Goal: Task Accomplishment & Management: Use online tool/utility

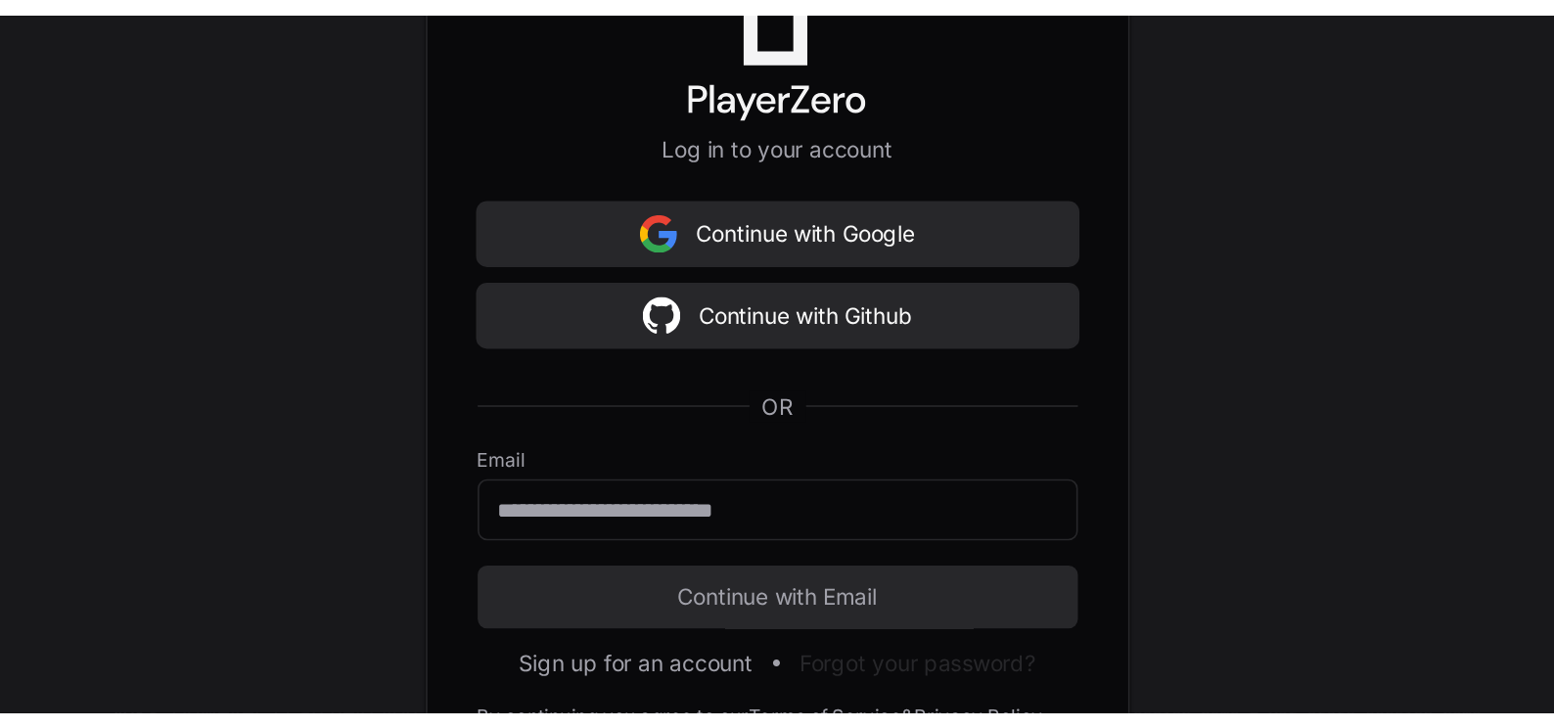
scroll to position [389, 0]
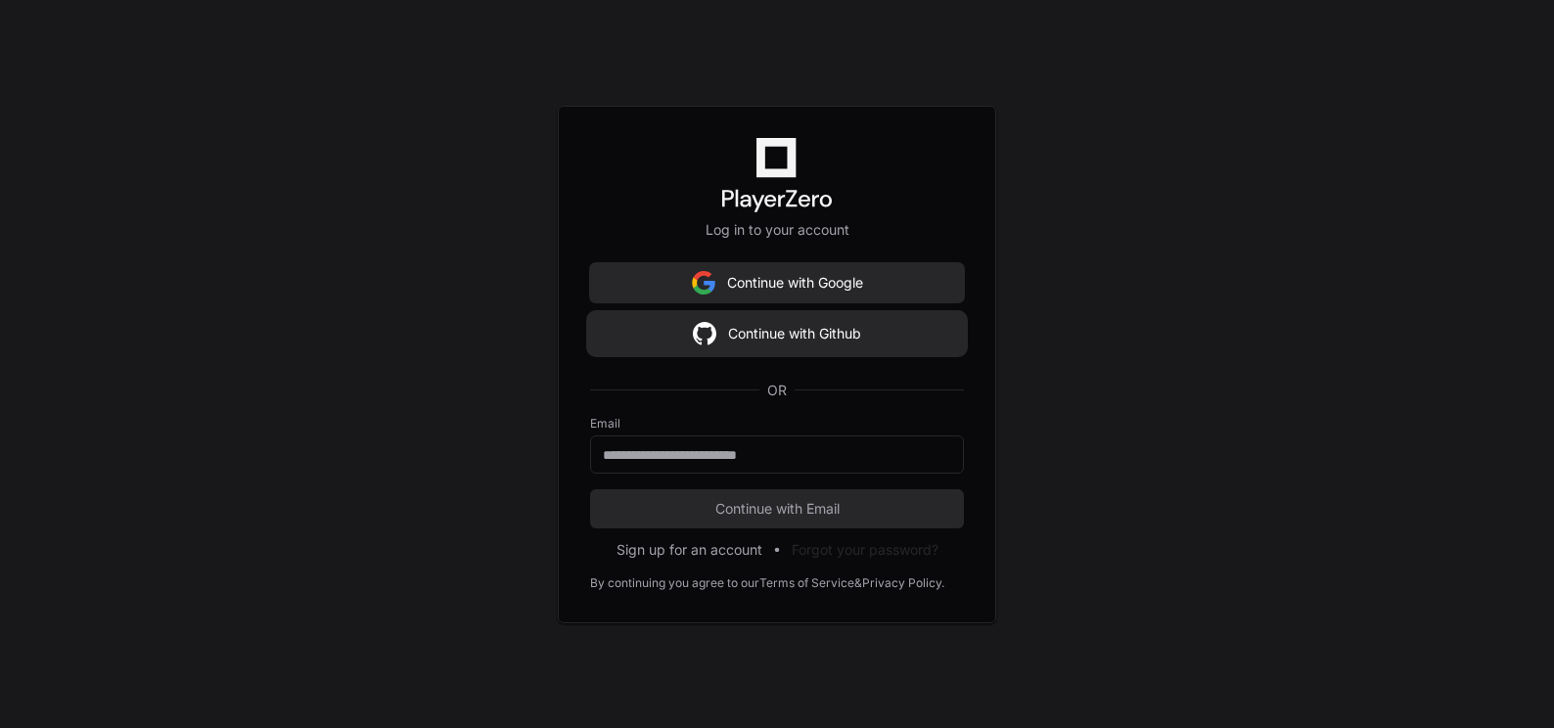
click at [779, 336] on button "Continue with Github" at bounding box center [777, 333] width 374 height 39
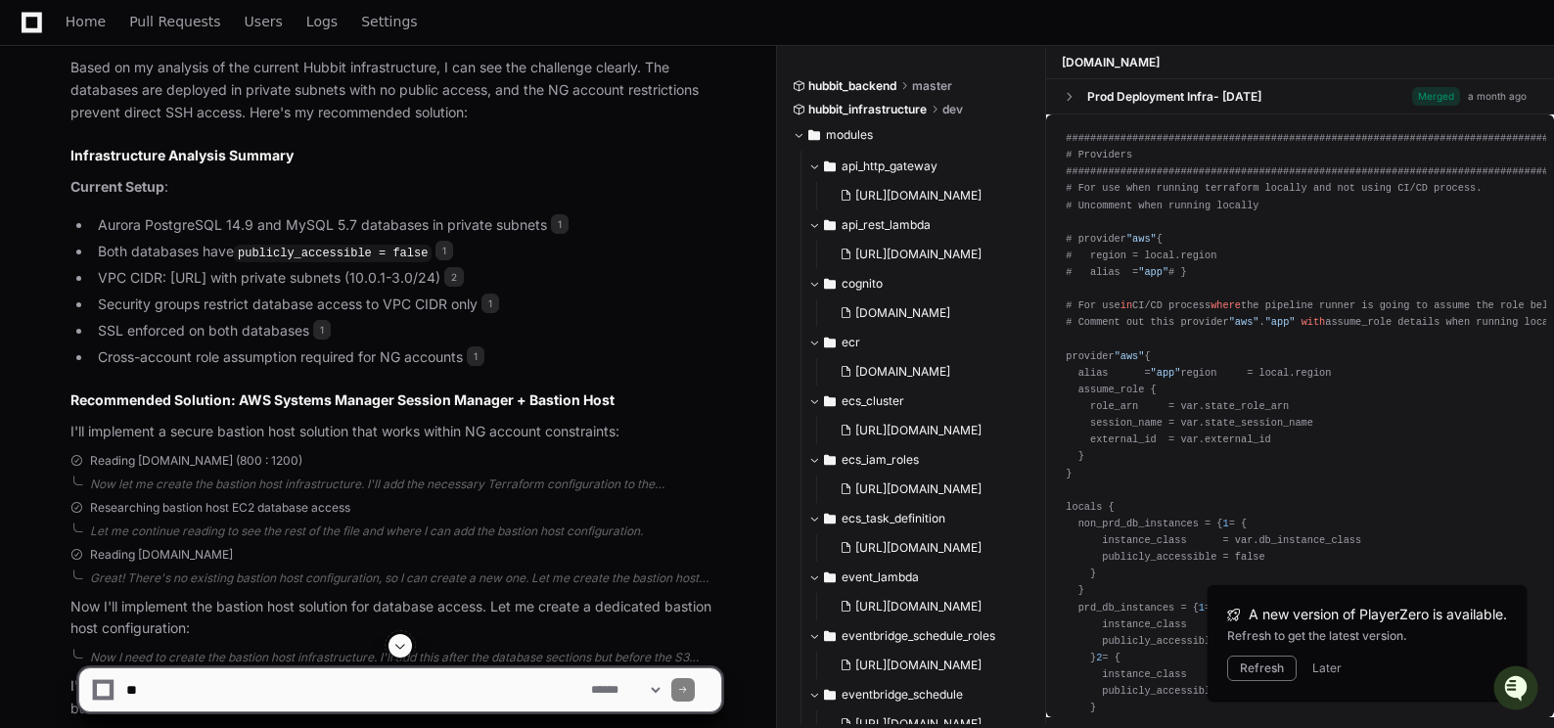
scroll to position [2055, 0]
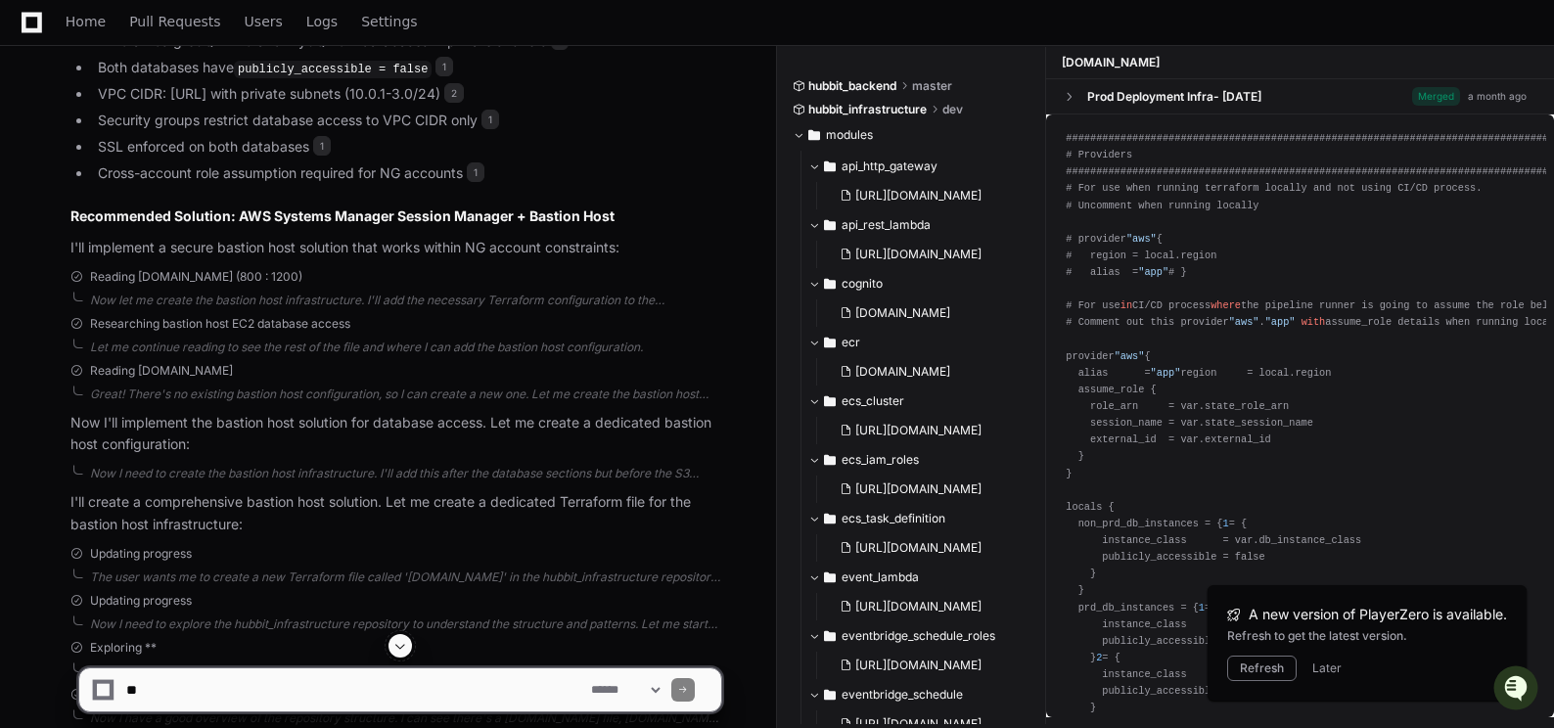
click at [382, 434] on textarea at bounding box center [354, 689] width 465 height 43
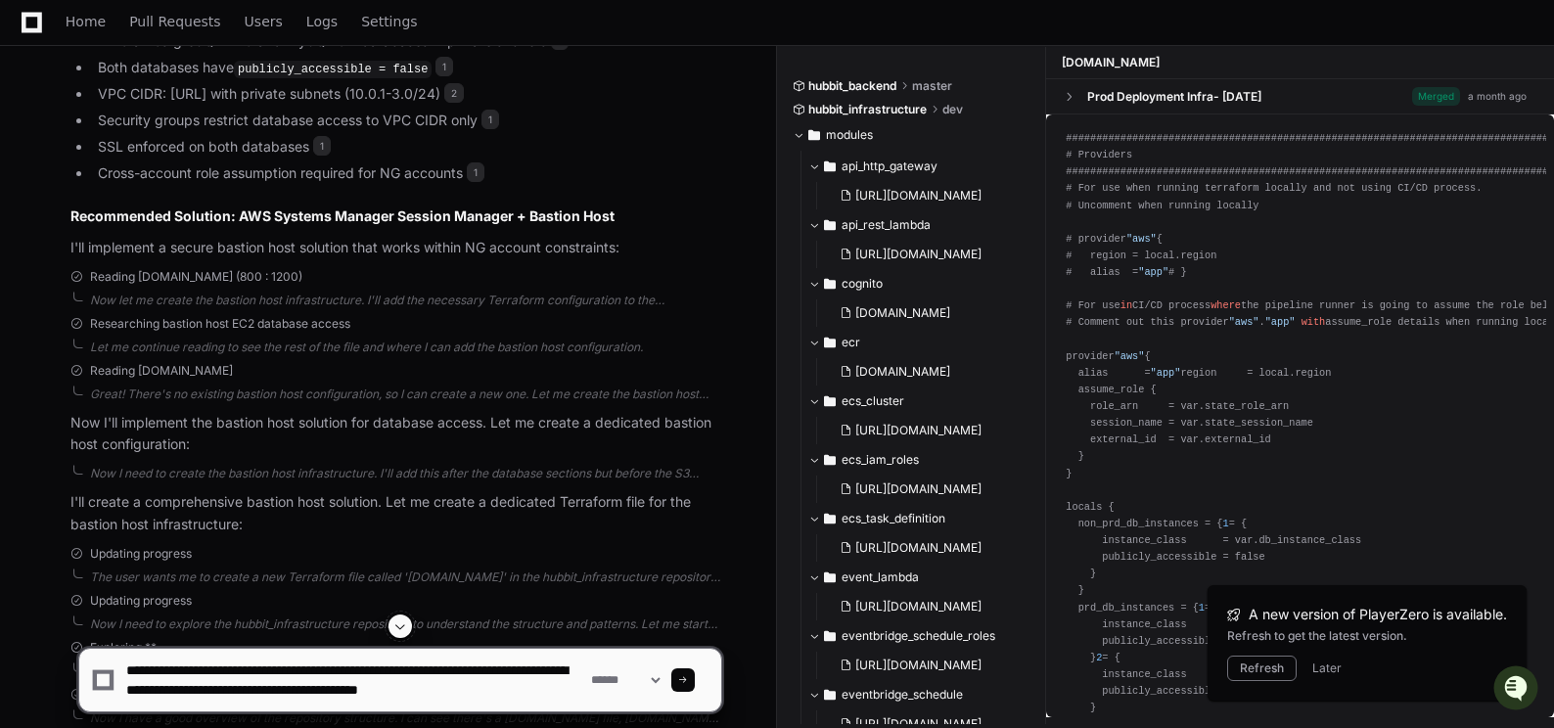
scroll to position [6, 0]
click at [406, 434] on textarea at bounding box center [354, 680] width 465 height 63
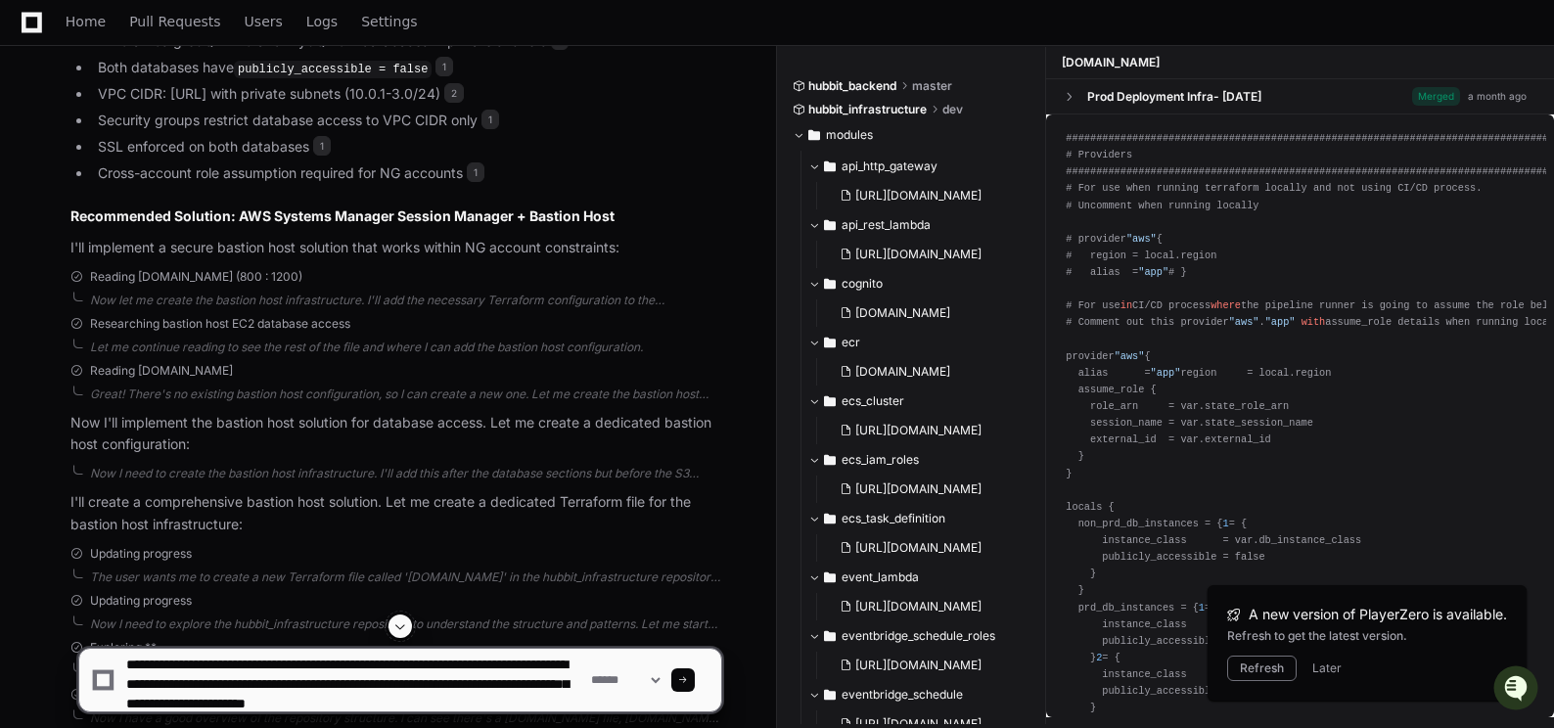
type textarea "**********"
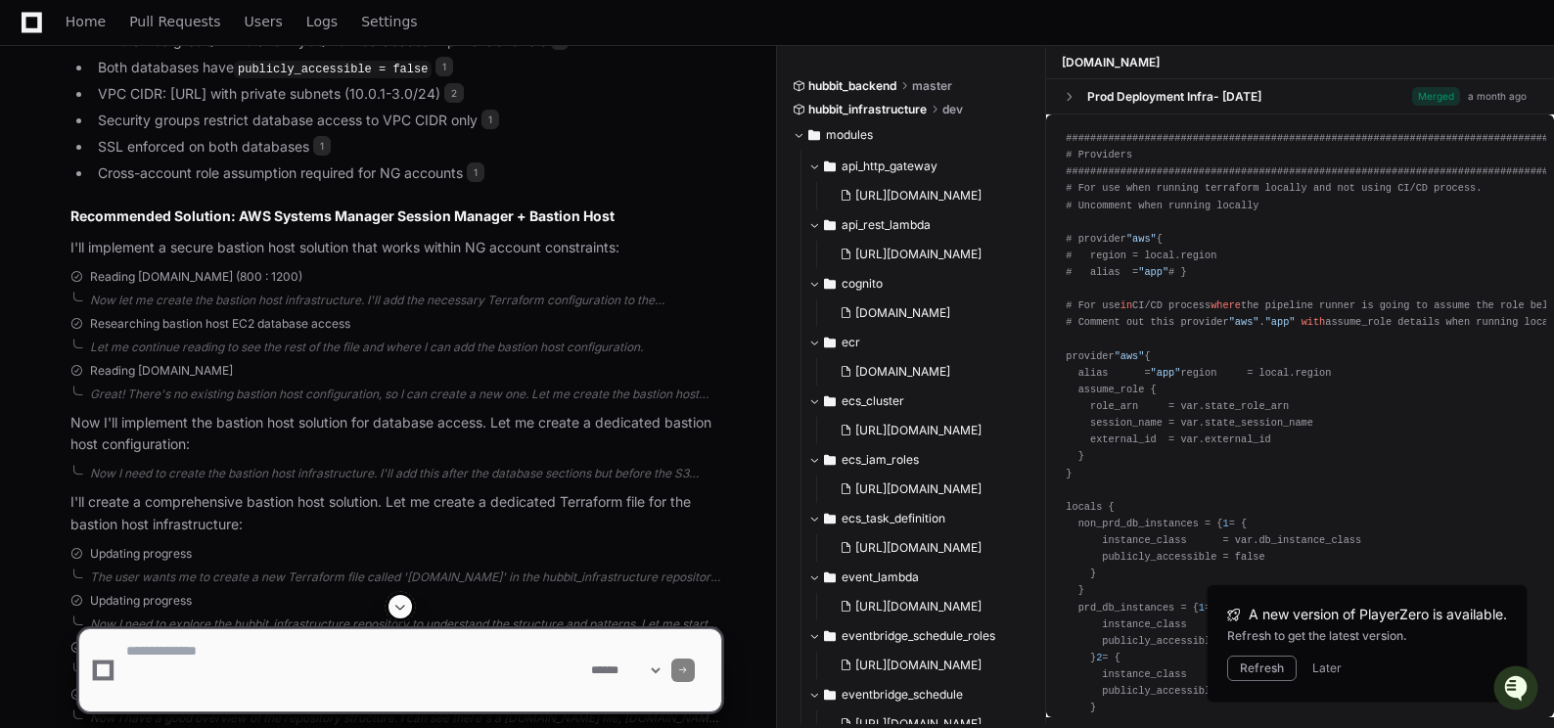
scroll to position [0, 0]
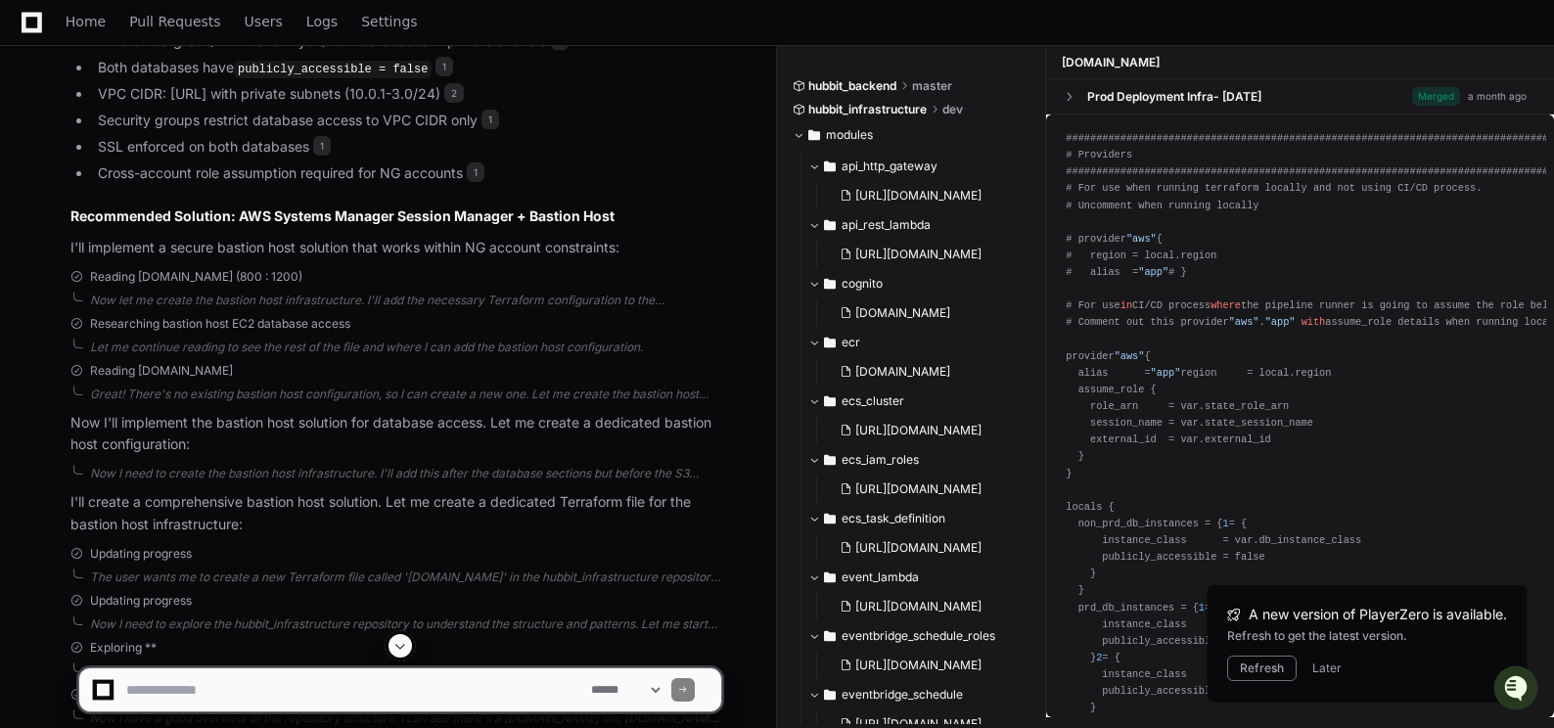
click at [399, 434] on span at bounding box center [400, 646] width 16 height 16
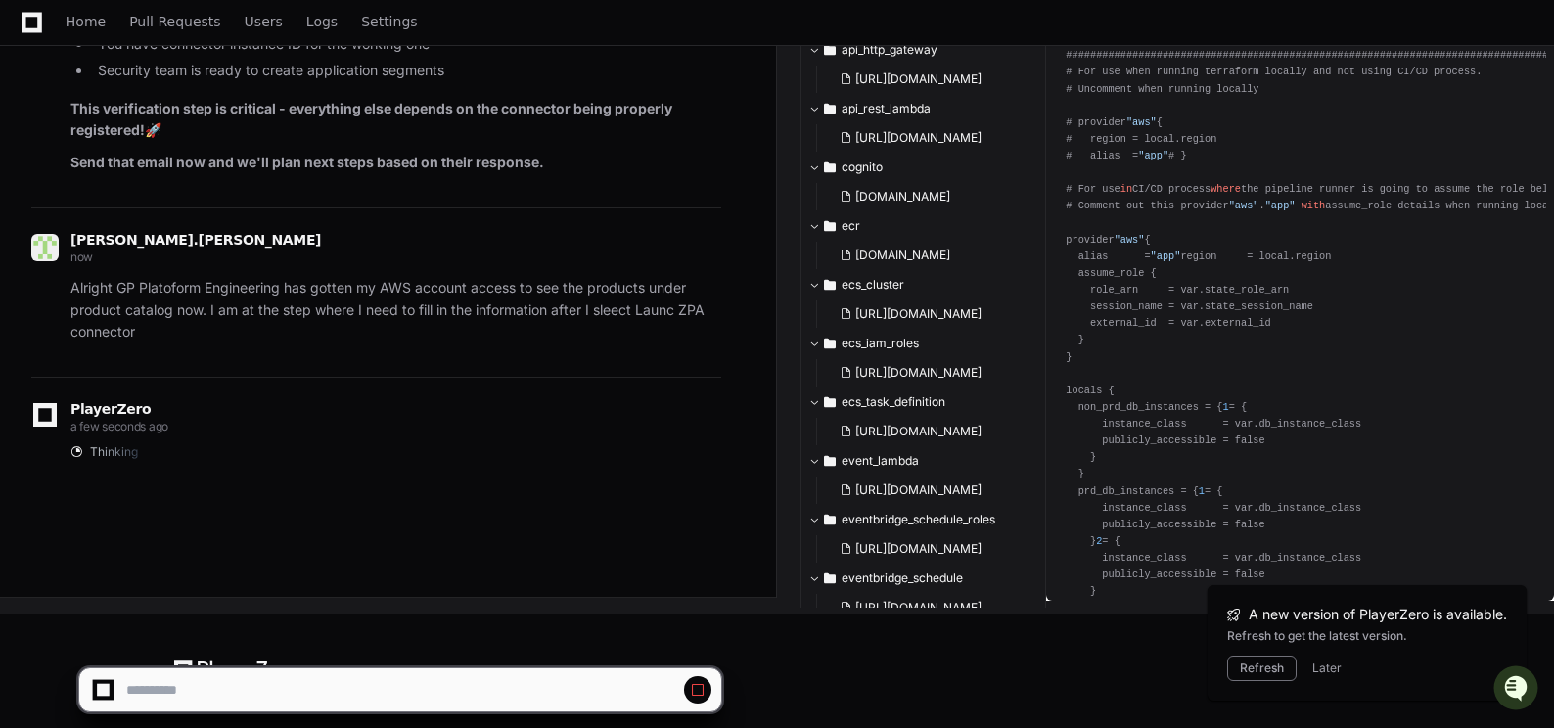
scroll to position [119231, 0]
click at [967, 434] on button "Later" at bounding box center [1326, 669] width 29 height 16
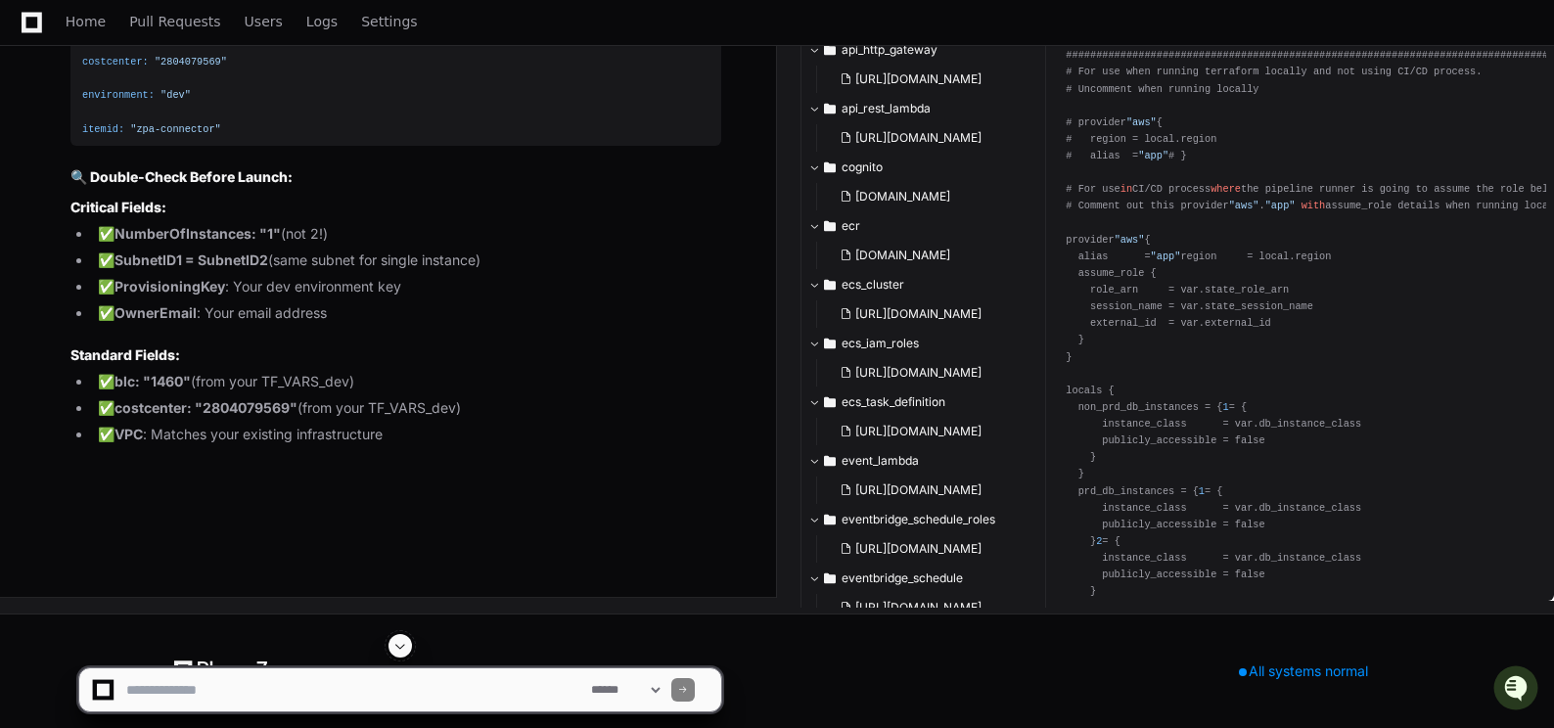
scroll to position [119427, 0]
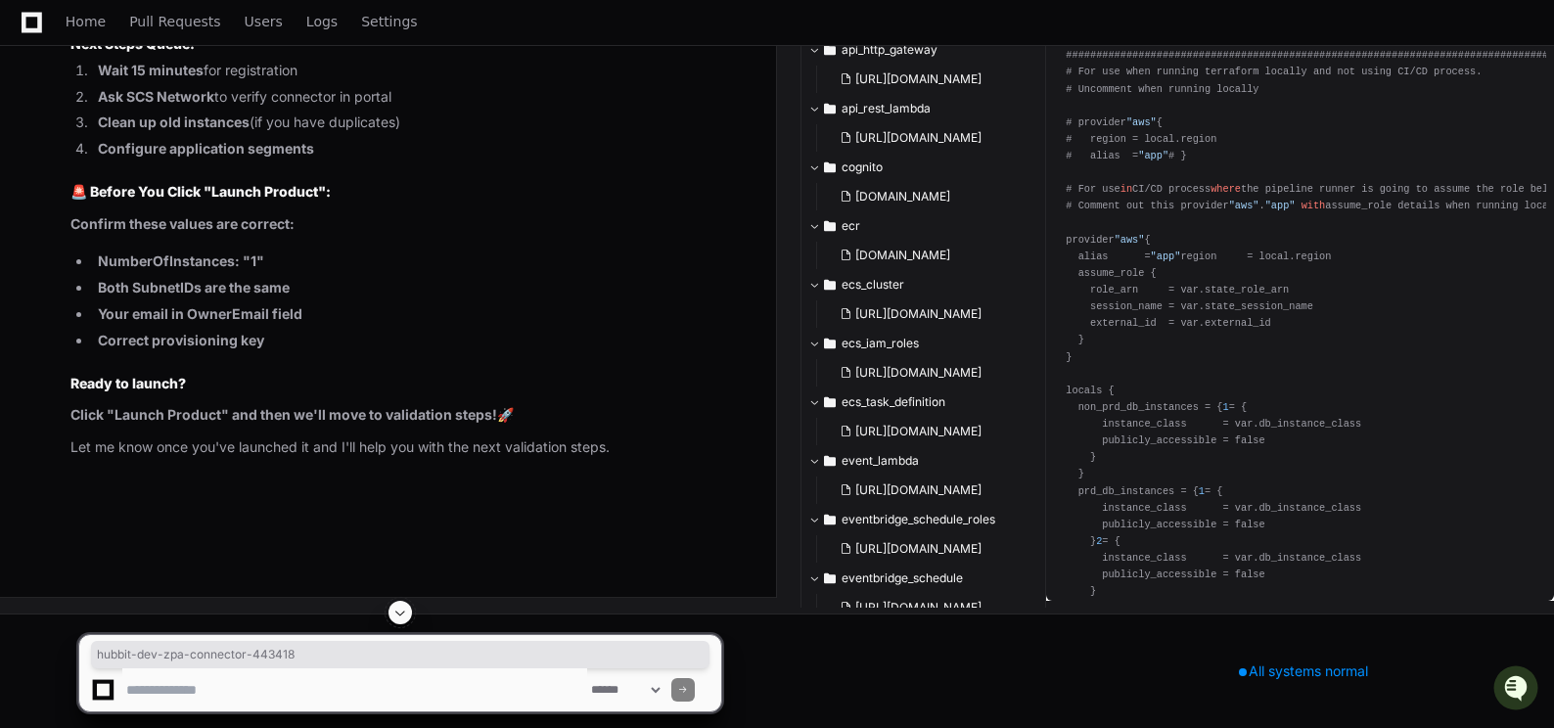
drag, startPoint x: 232, startPoint y: 363, endPoint x: 401, endPoint y: 365, distance: 169.3
copy span "hubbit-dev-zpa-connector-443418"
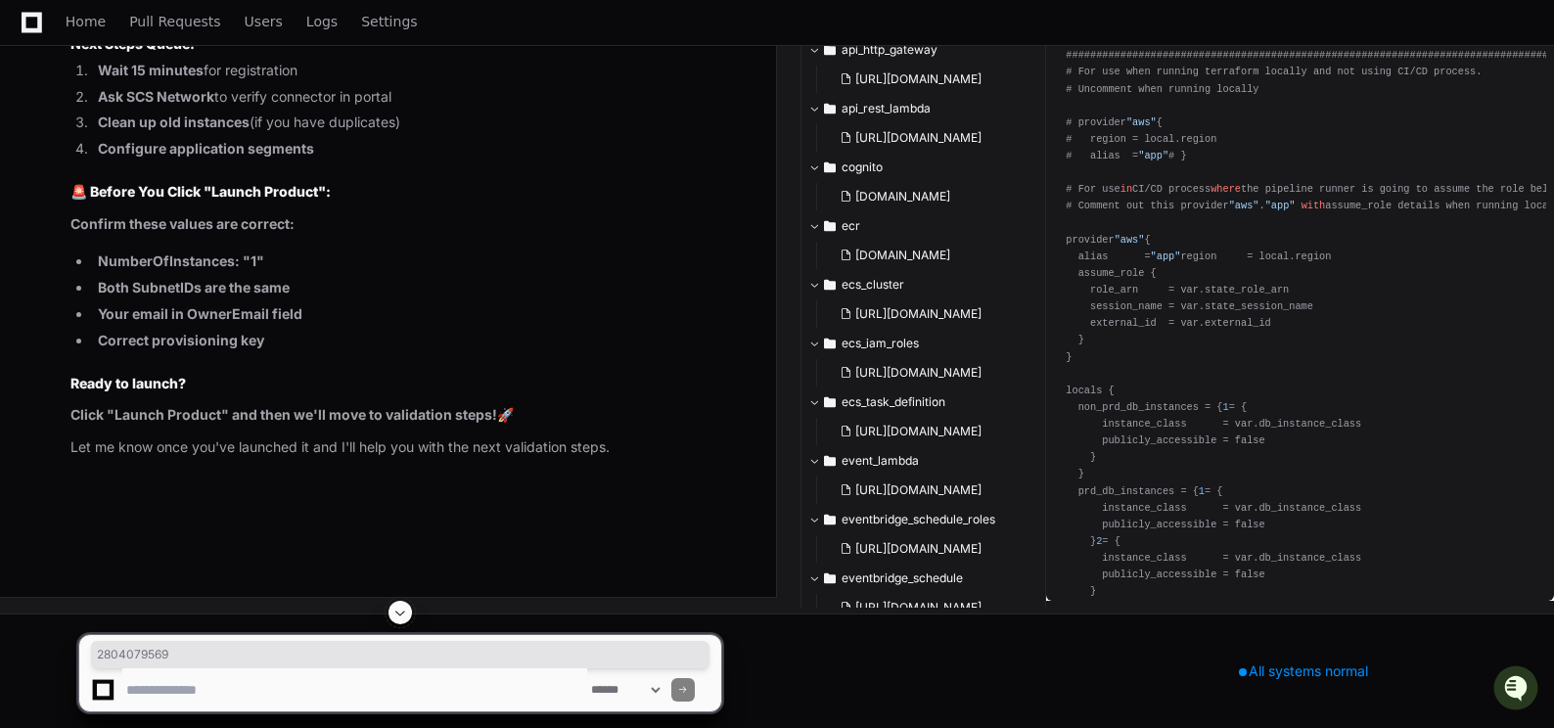
copy span "2804079569"
copy span "dev"
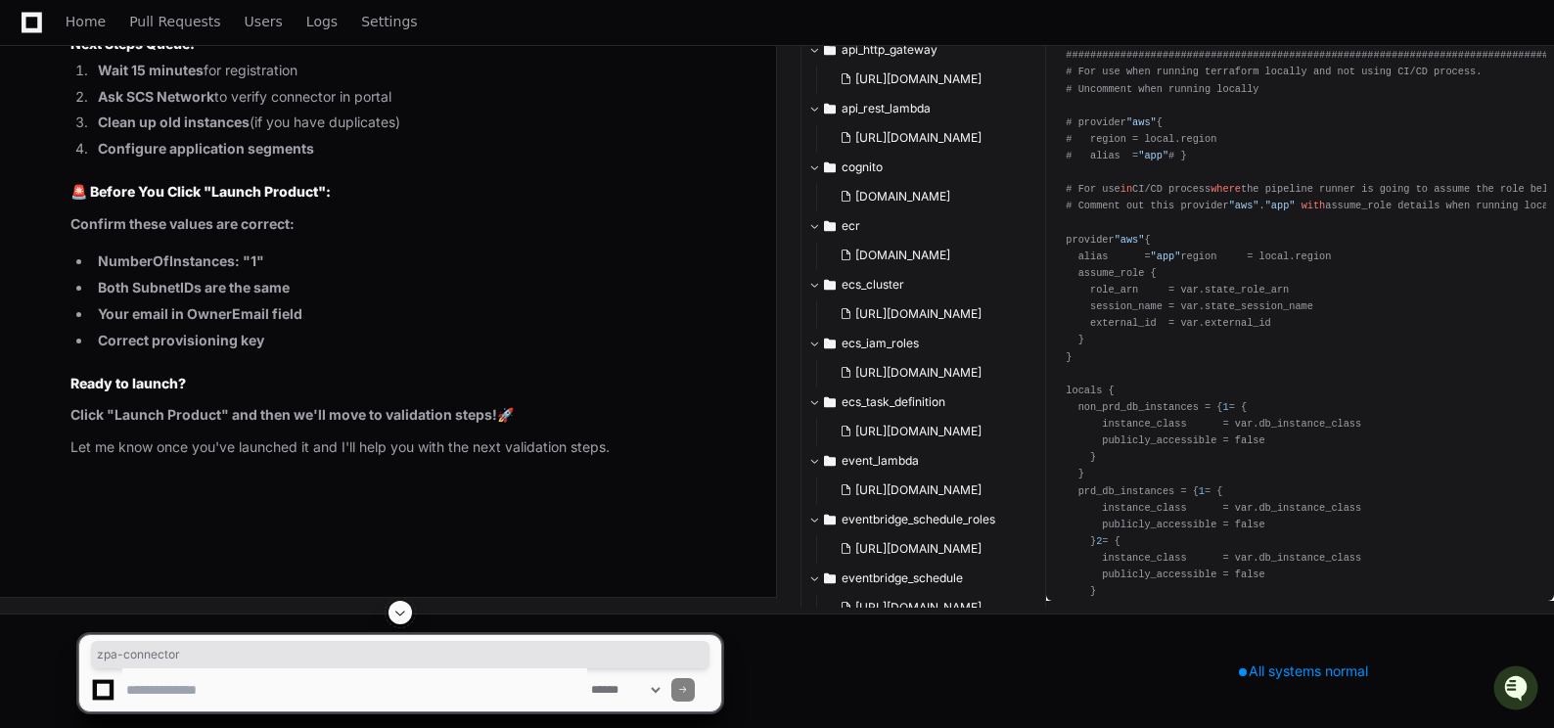
drag, startPoint x: 131, startPoint y: 510, endPoint x: 203, endPoint y: 508, distance: 71.5
copy span "zpa-connector"
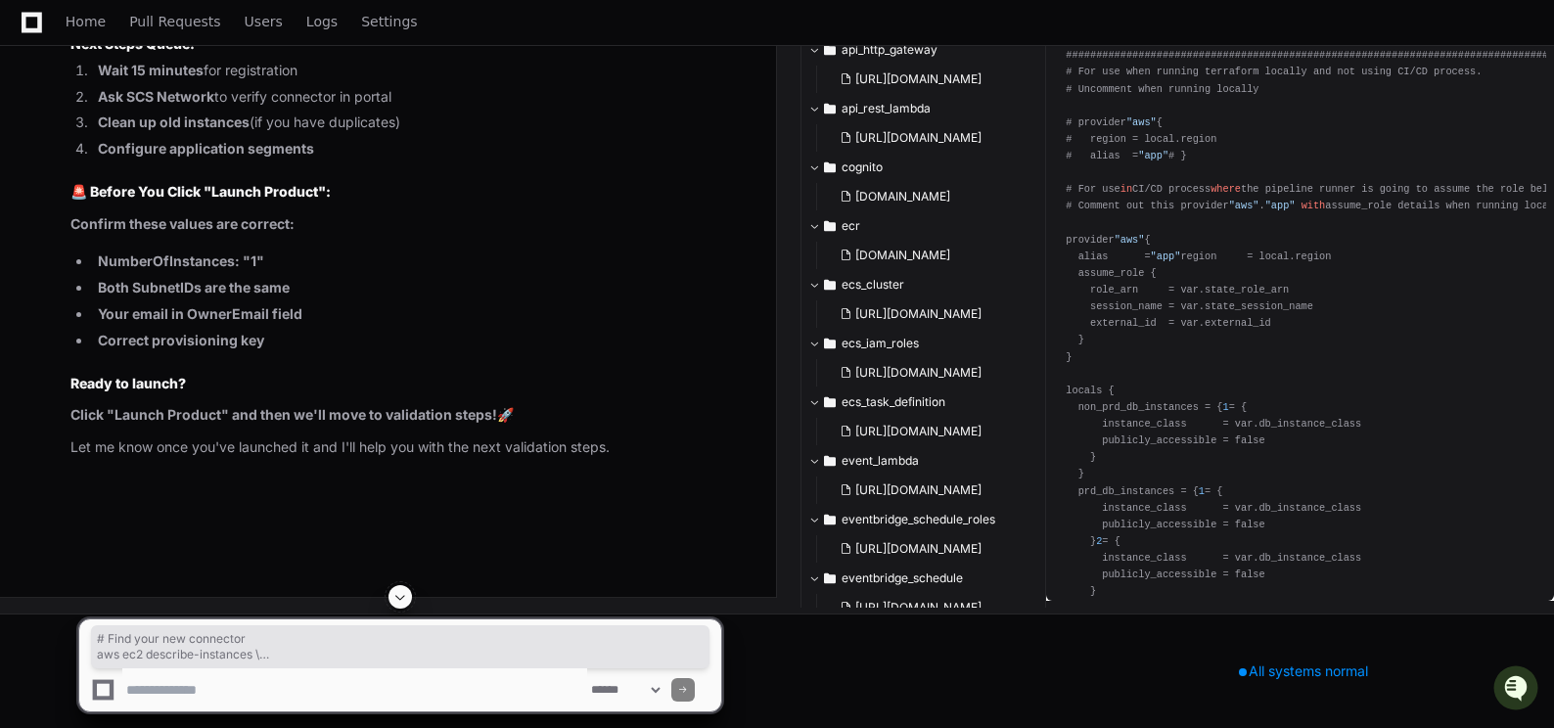
drag, startPoint x: 81, startPoint y: 241, endPoint x: 350, endPoint y: 332, distance: 284.1
copy div "# Find your new connector aws ec2 describe-instances \ --filters "Name=tag:Name…"
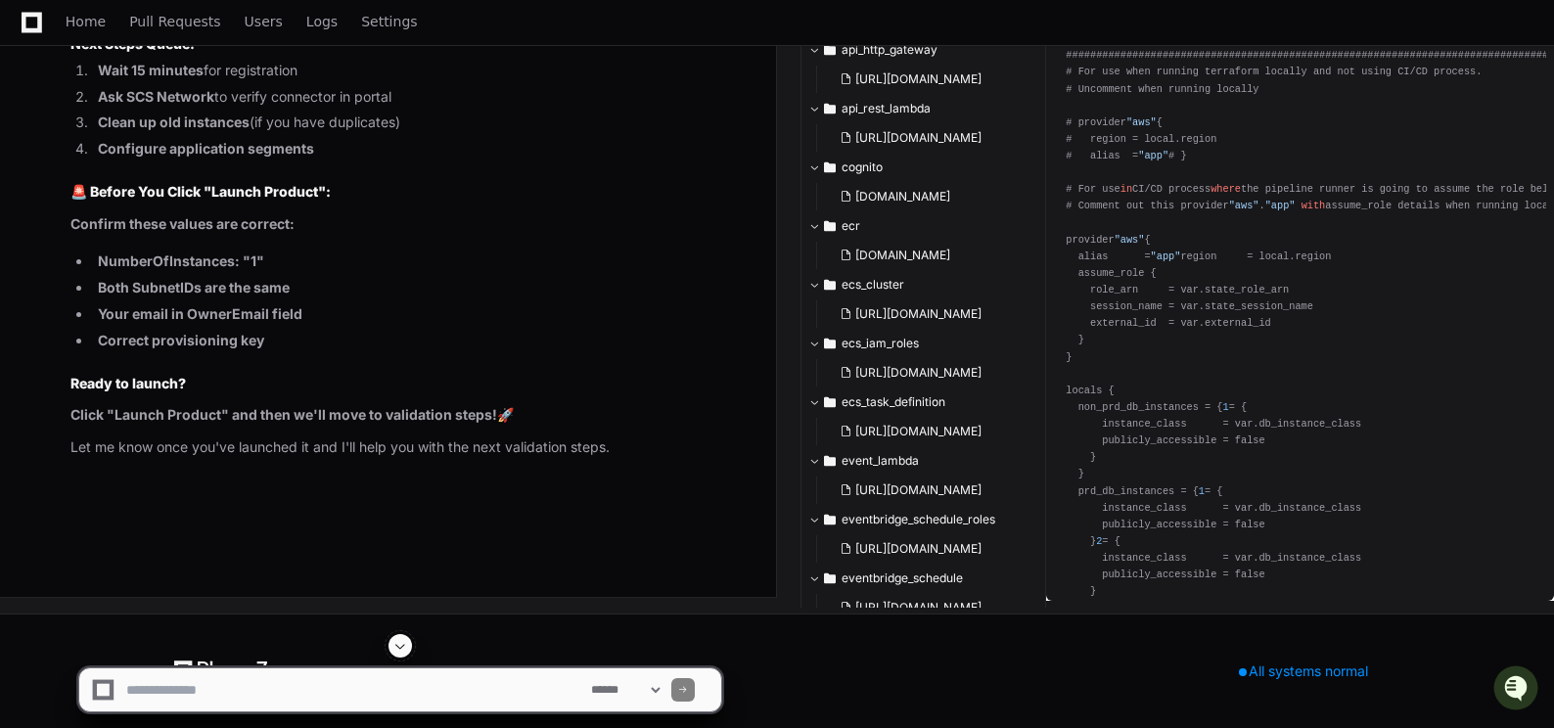
scroll to position [120850, 0]
click at [139, 434] on textarea at bounding box center [354, 689] width 465 height 43
type textarea "**********"
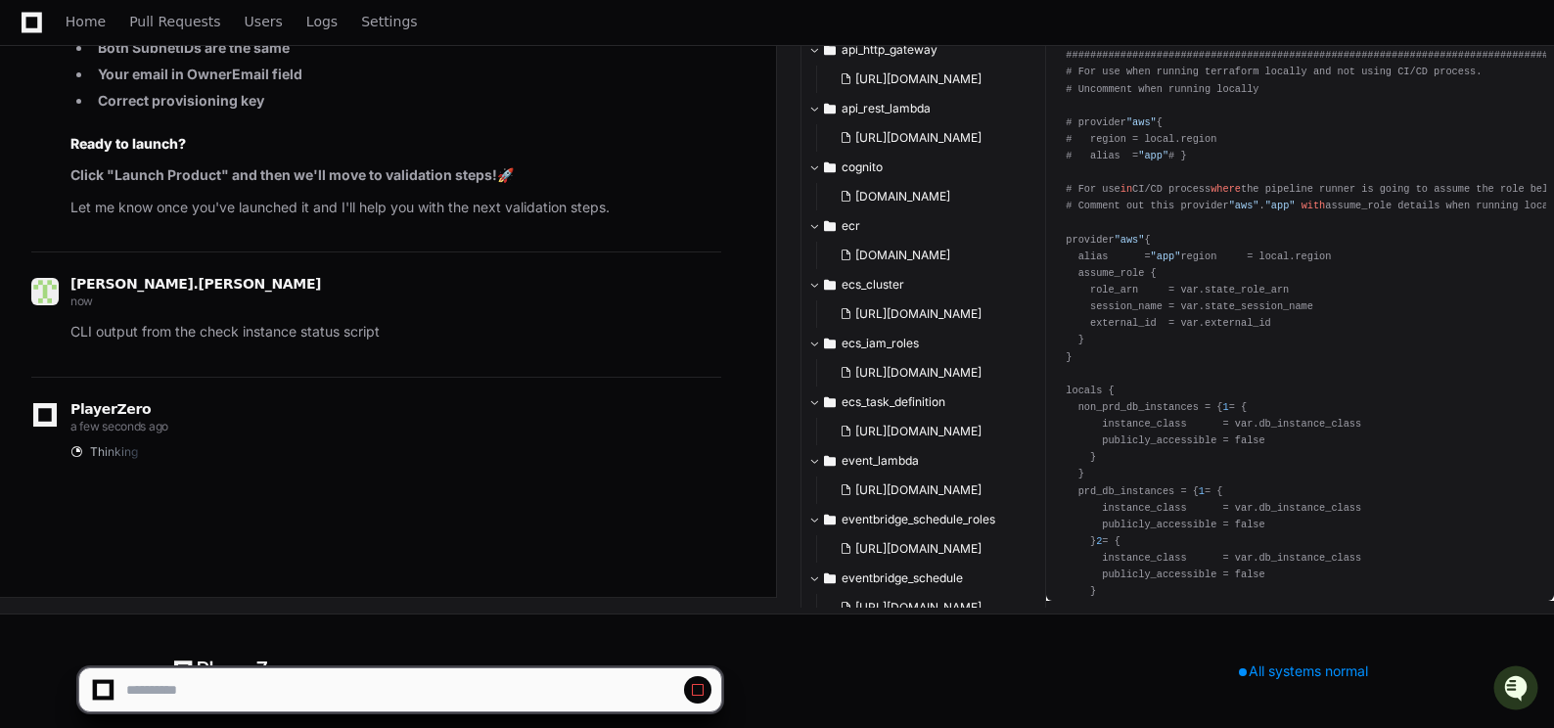
scroll to position [121383, 0]
click at [702, 434] on span at bounding box center [698, 690] width 16 height 16
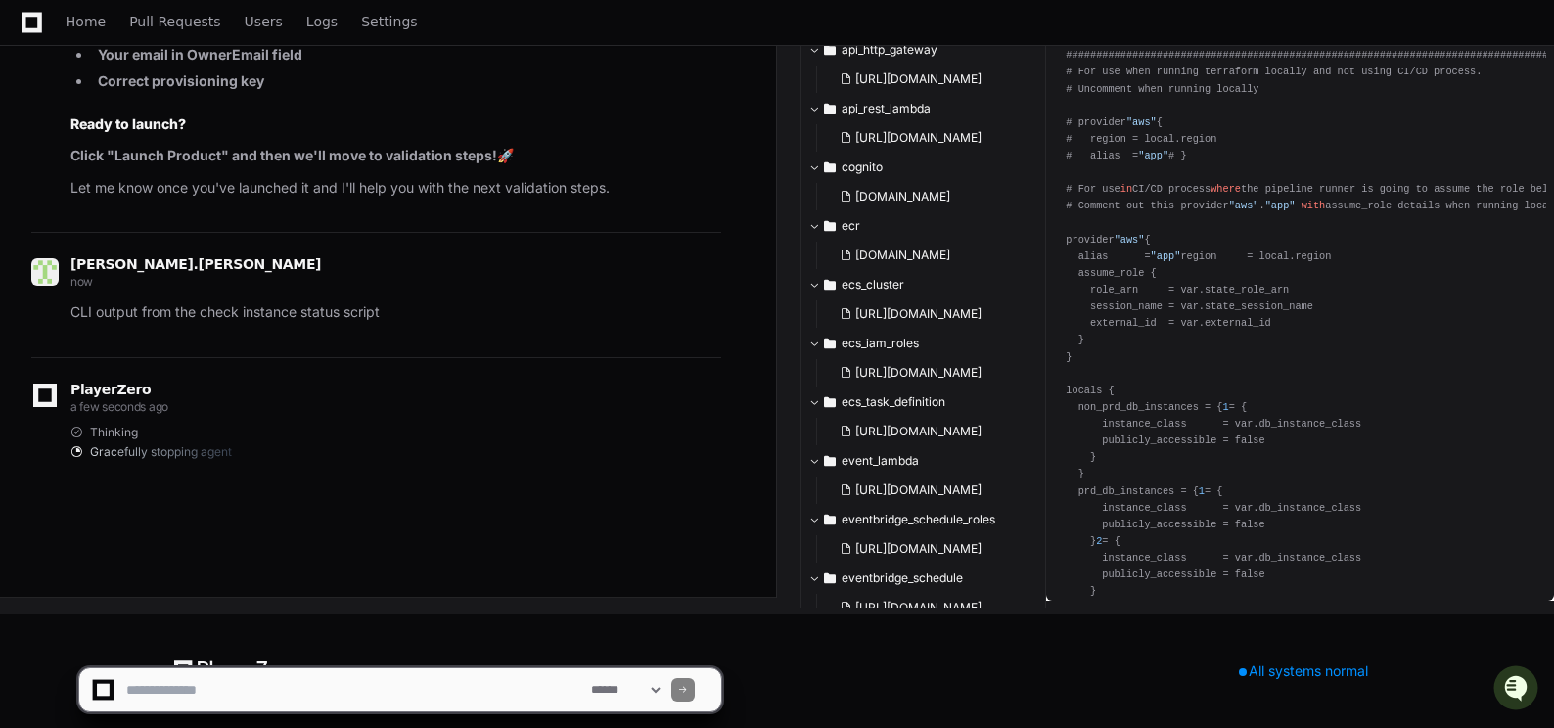
click at [238, 434] on textarea at bounding box center [354, 689] width 465 height 43
paste textarea "**********"
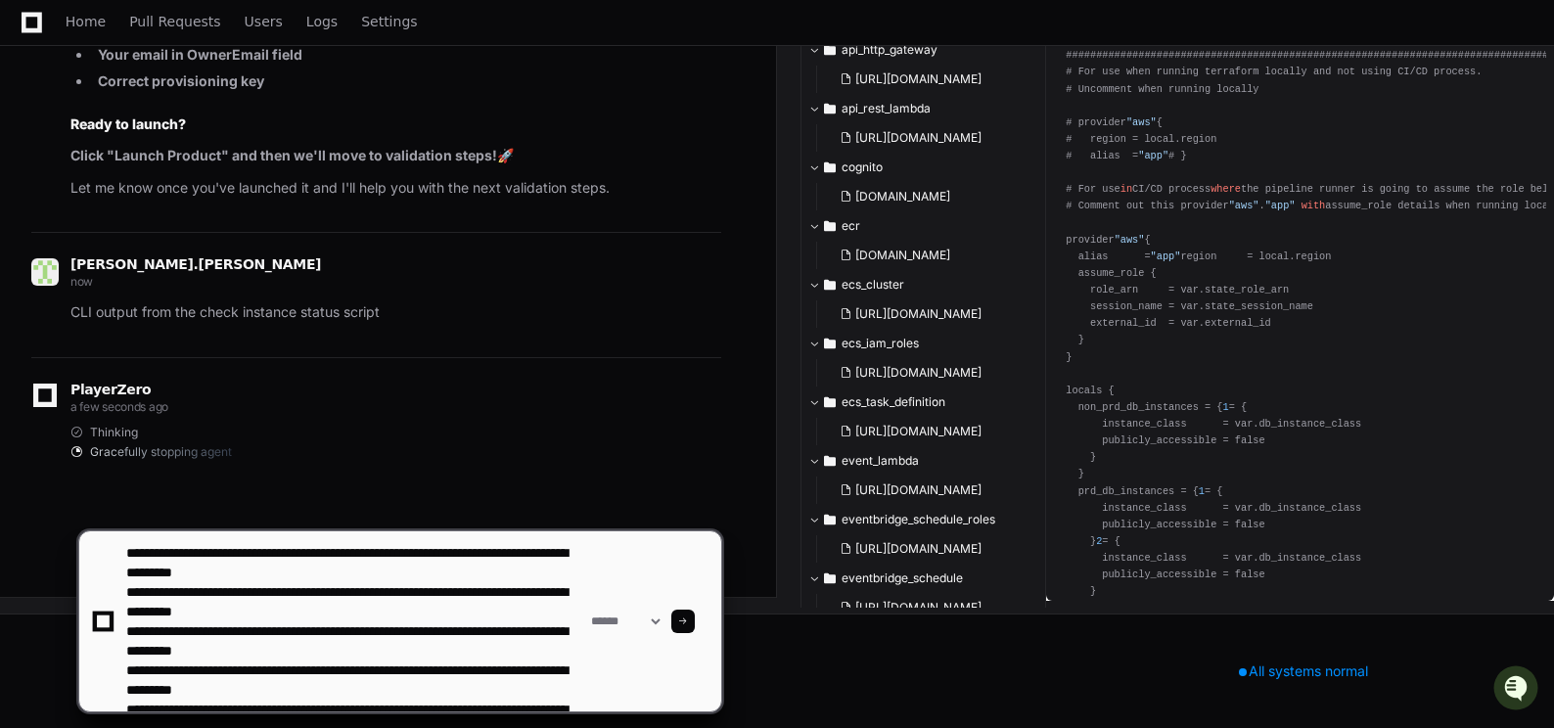
scroll to position [65, 0]
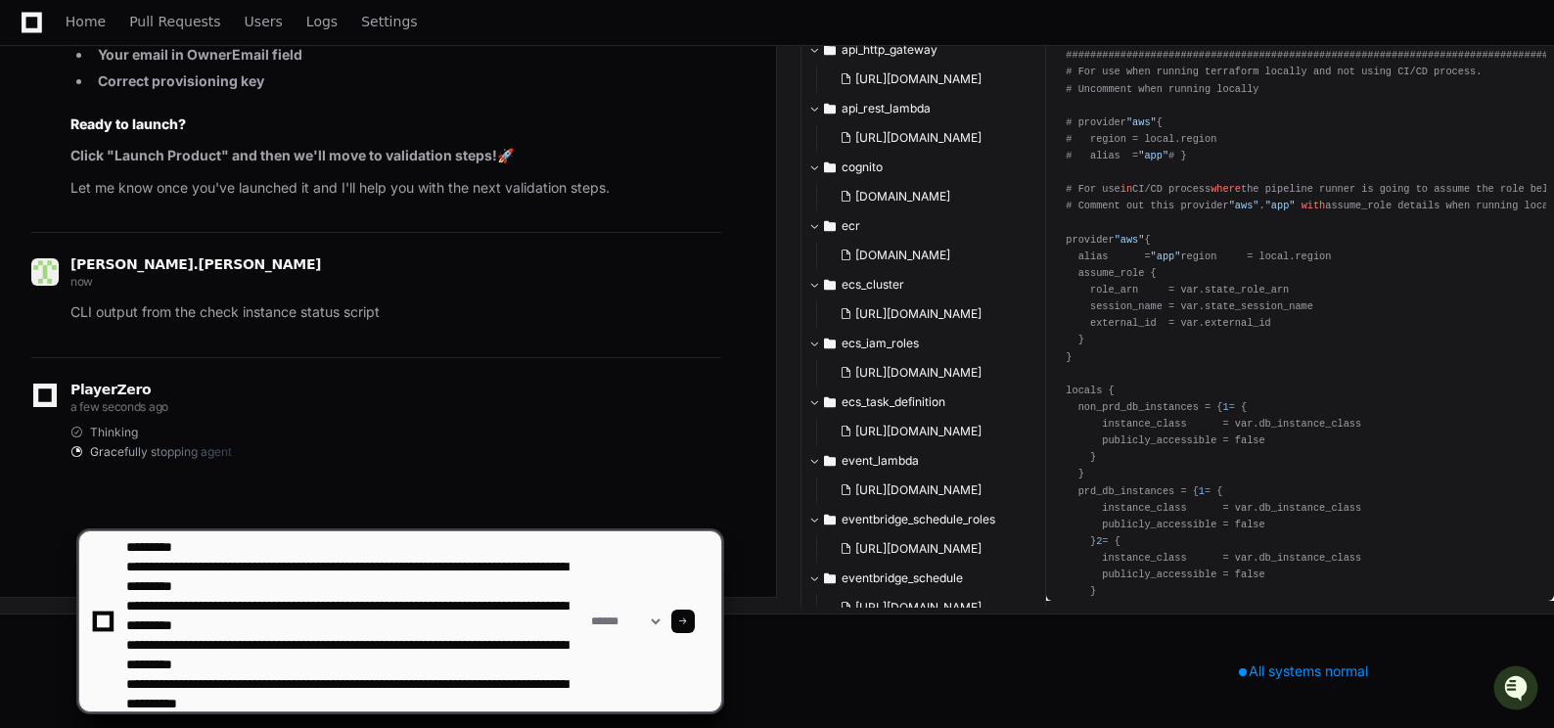
type textarea "**********"
click at [688, 434] on span at bounding box center [683, 622] width 10 height 10
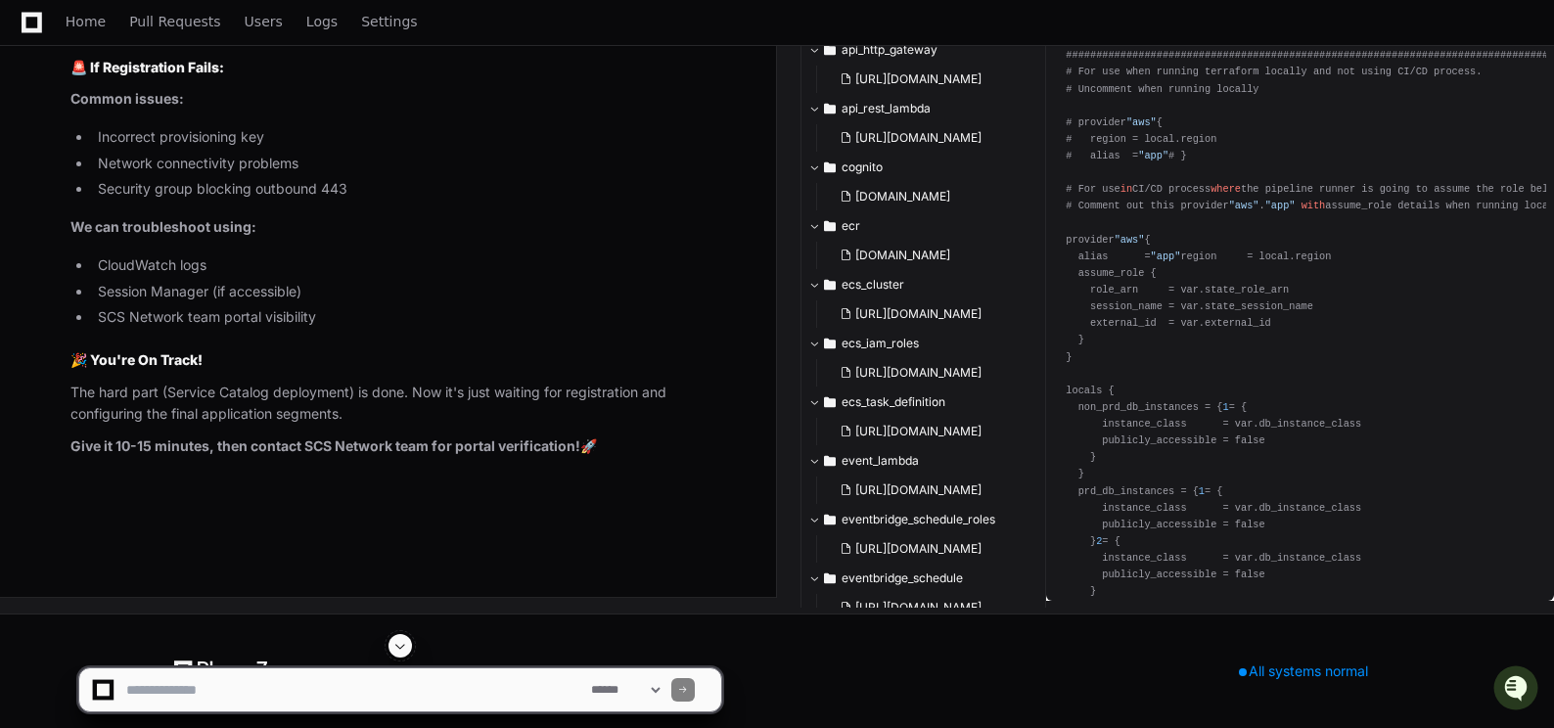
scroll to position [122851, 0]
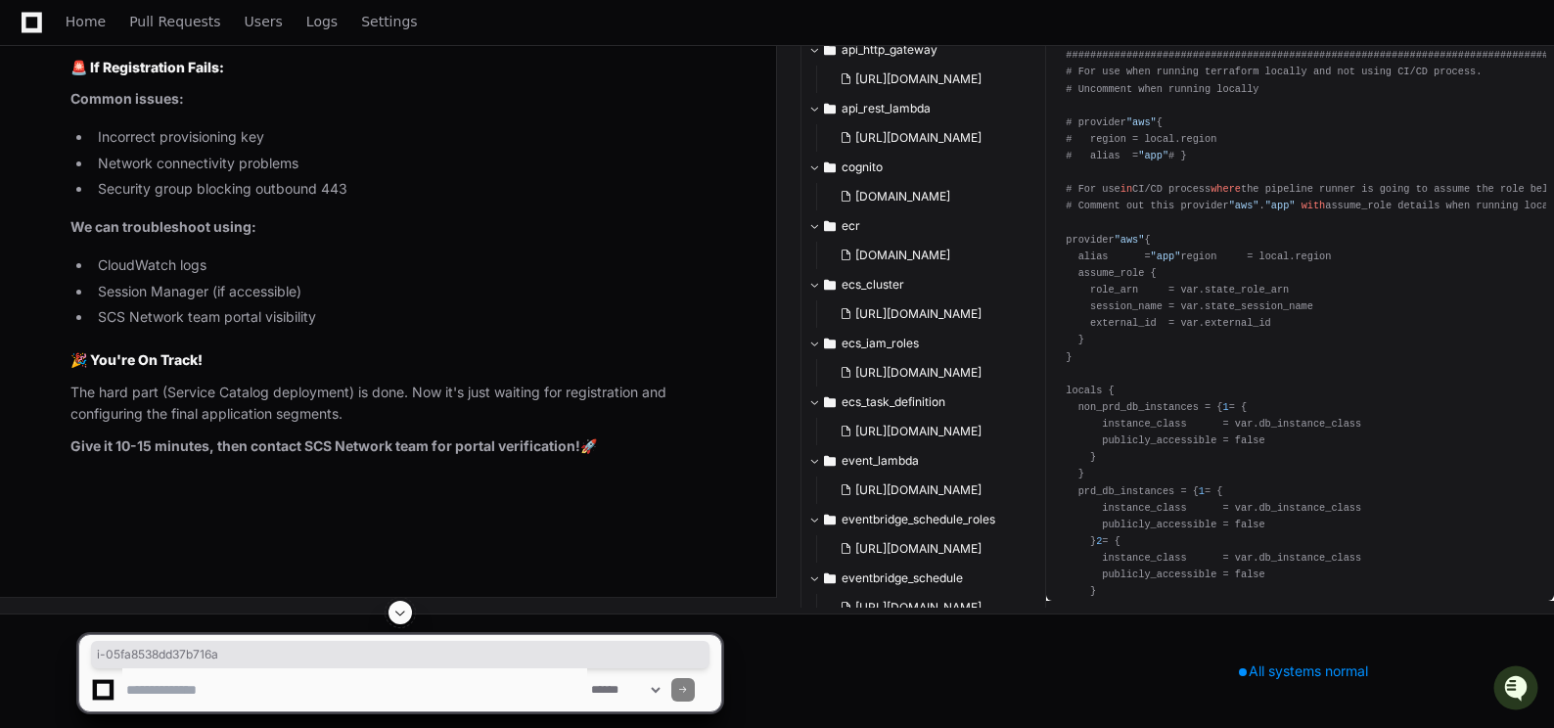
drag, startPoint x: 182, startPoint y: 353, endPoint x: 311, endPoint y: 357, distance: 129.2
copy code "i-05fa8538dd37b716a"
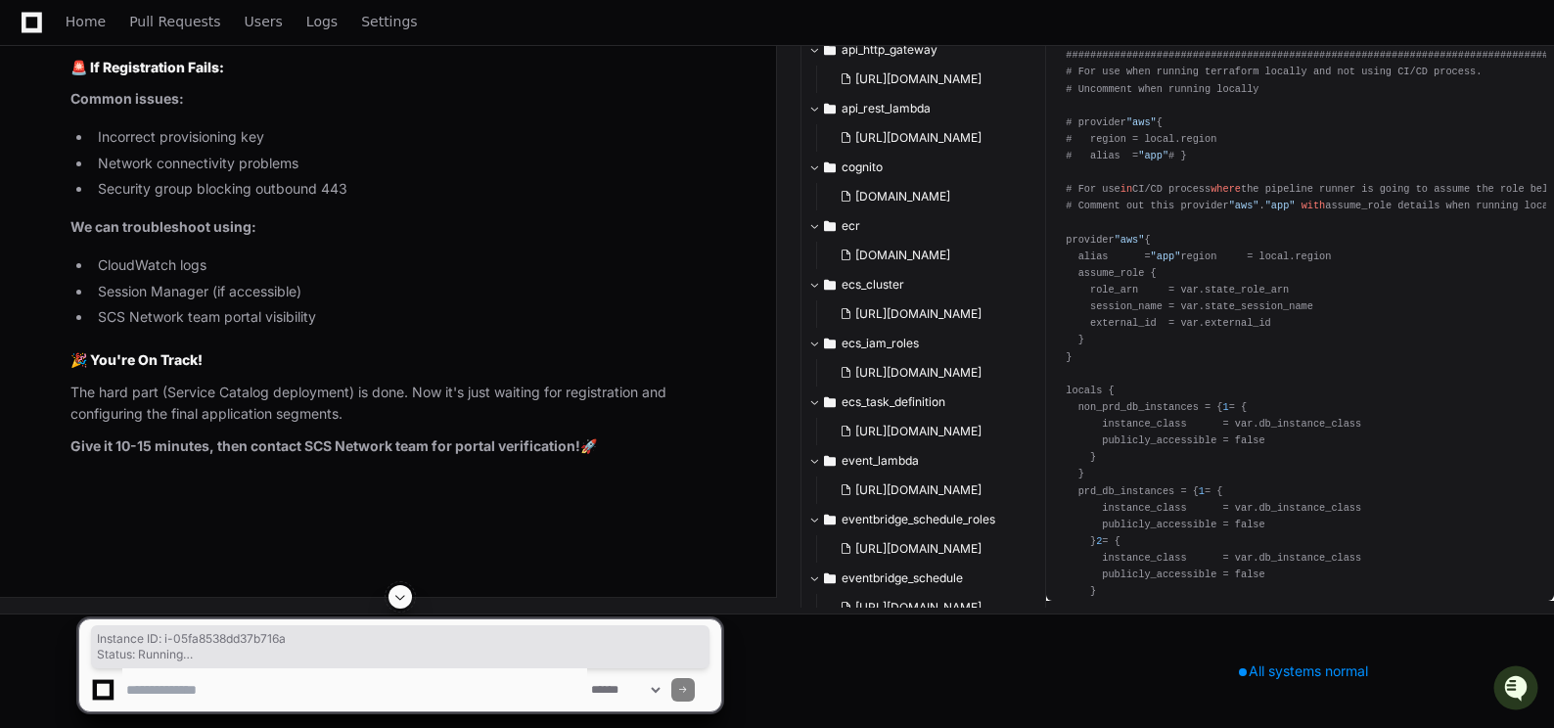
drag, startPoint x: 99, startPoint y: 252, endPoint x: 380, endPoint y: 330, distance: 291.6
copy ul "Instance ID : i-05fa8538dd37b716a Status : Running Launch Time : [DATE] 16:30 U…"
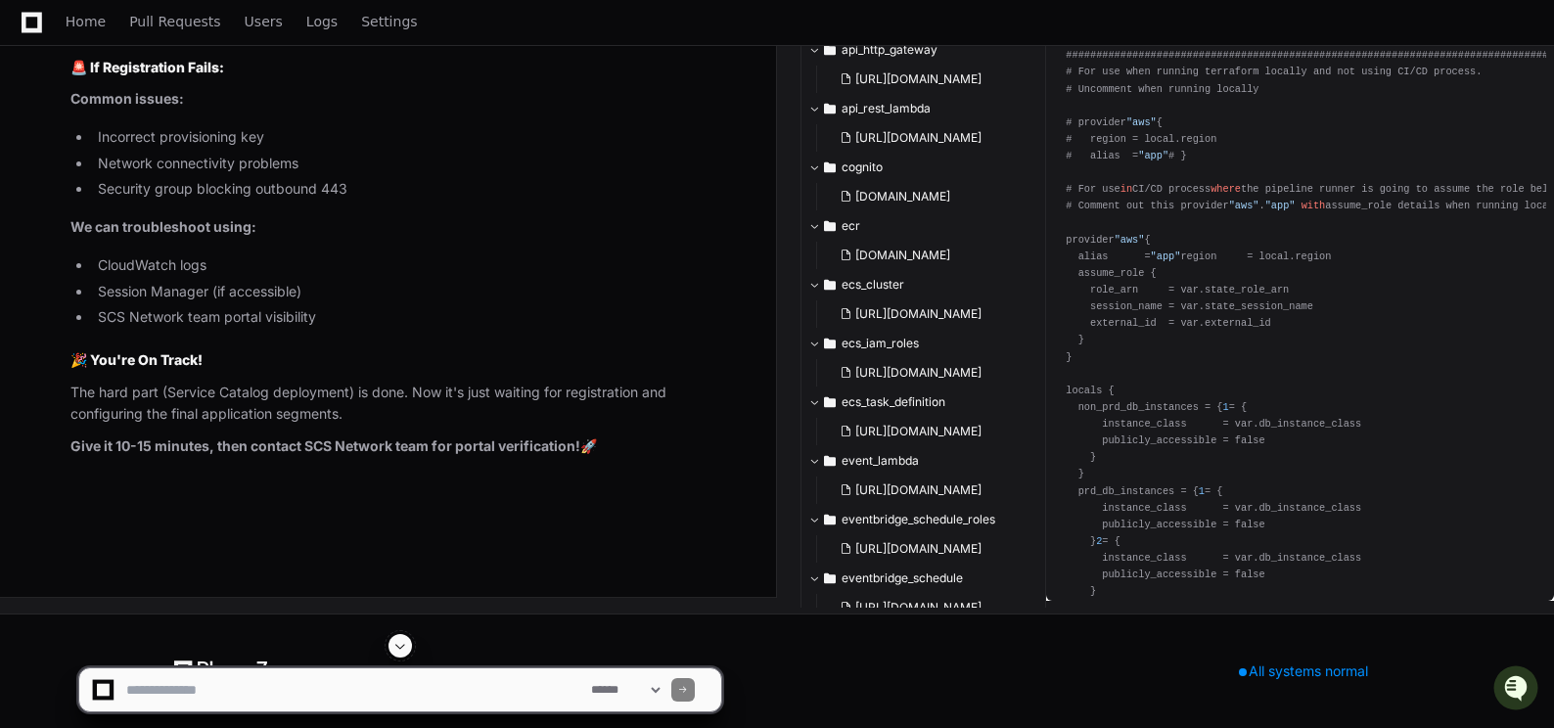
scroll to position [123047, 0]
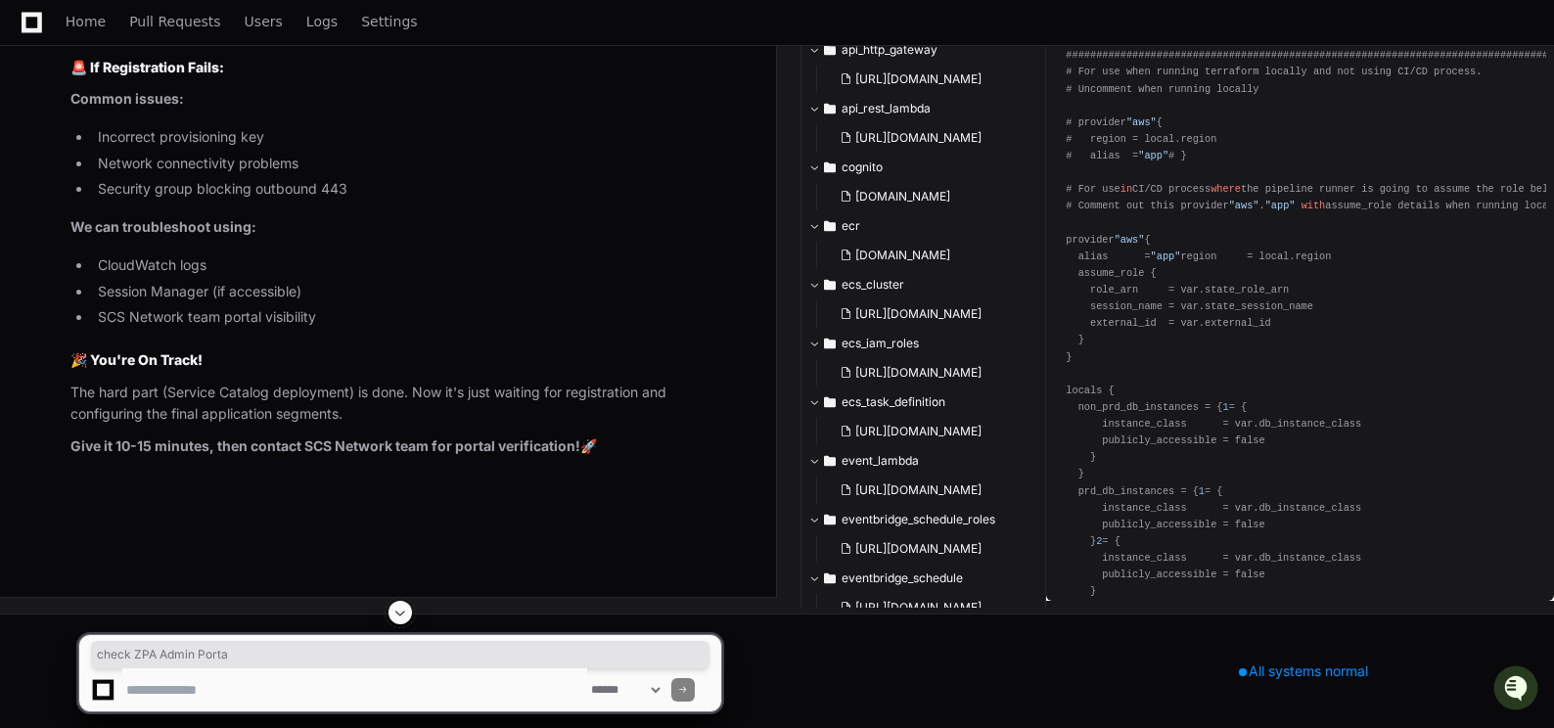
drag, startPoint x: 181, startPoint y: 273, endPoint x: 331, endPoint y: 273, distance: 149.7
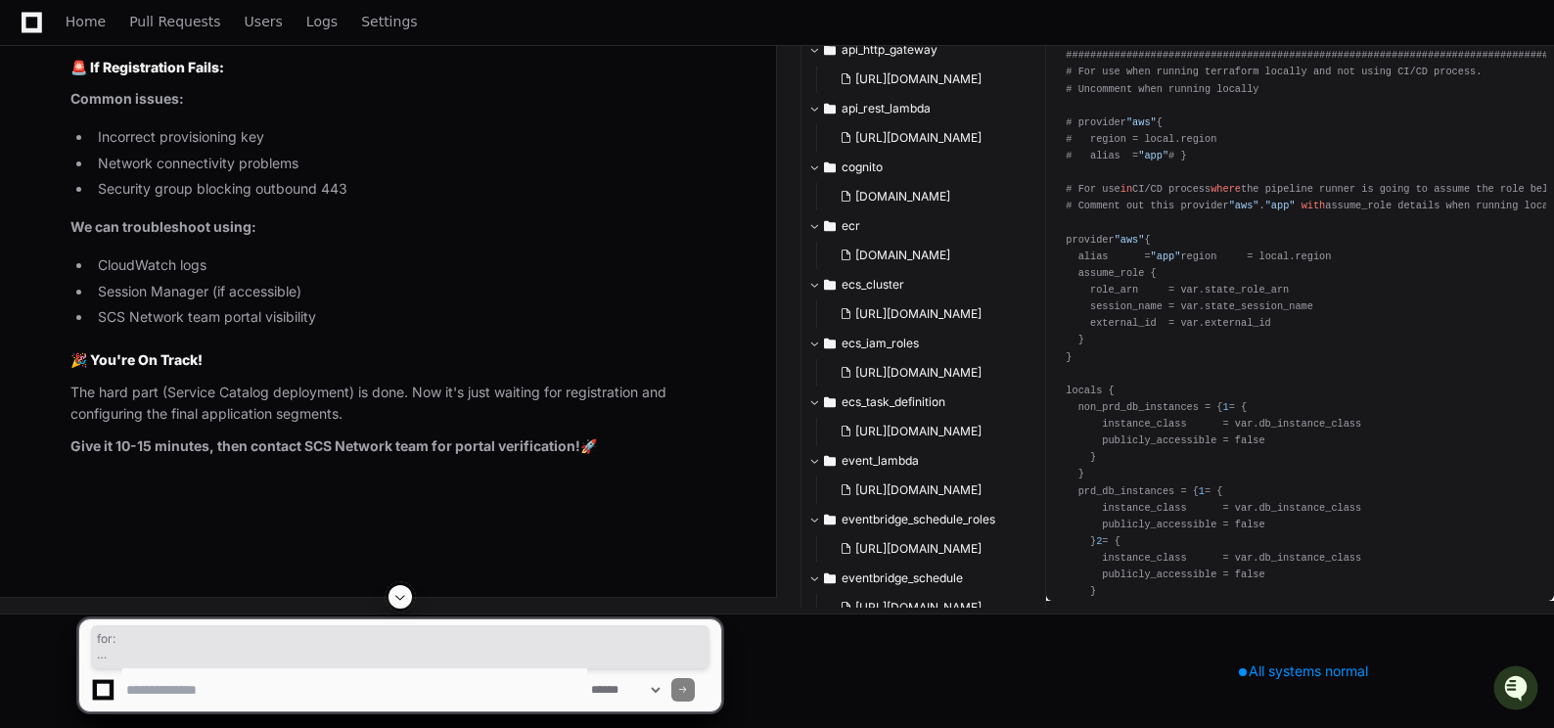
drag, startPoint x: 573, startPoint y: 278, endPoint x: 579, endPoint y: 332, distance: 54.1
drag, startPoint x: 71, startPoint y: 122, endPoint x: 379, endPoint y: 234, distance: 326.9
copy article "Instance Details: Instance ID : i-05fa8538dd37b716a Status : Running Launch Tim…"
